Goal: Task Accomplishment & Management: Use online tool/utility

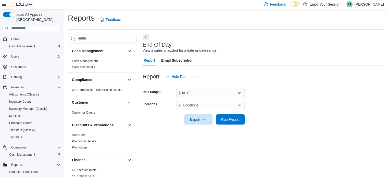
scroll to position [3, 0]
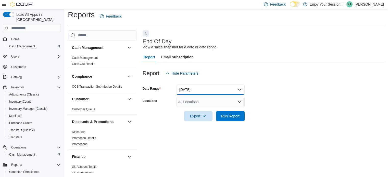
click at [200, 89] on button "[DATE]" at bounding box center [210, 90] width 68 height 10
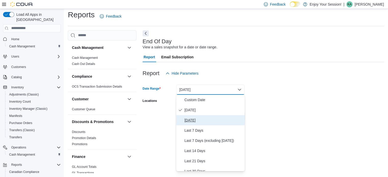
click at [194, 118] on span "[DATE]" at bounding box center [214, 120] width 58 height 6
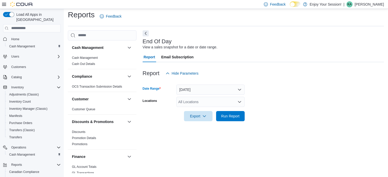
click at [193, 101] on div "All Locations" at bounding box center [210, 102] width 68 height 10
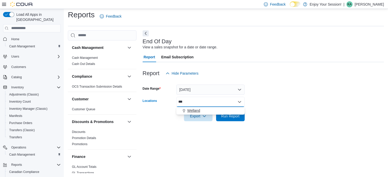
type input "***"
click at [195, 109] on span "Welland" at bounding box center [193, 110] width 13 height 5
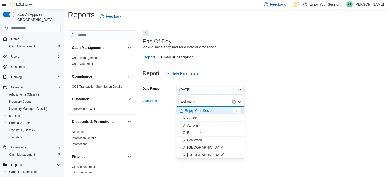
click at [261, 111] on form "Date Range [DATE] Locations [GEOGRAPHIC_DATA] Combo box. Selected. [GEOGRAPHIC_…" at bounding box center [264, 100] width 242 height 43
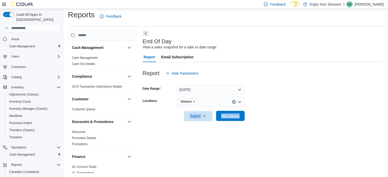
click at [231, 117] on span "Run Report" at bounding box center [230, 116] width 18 height 5
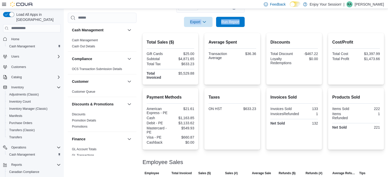
scroll to position [94, 0]
